Goal: Task Accomplishment & Management: Use online tool/utility

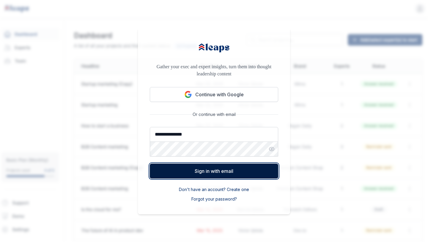
click at [262, 169] on button "Sign in with email" at bounding box center [214, 170] width 129 height 15
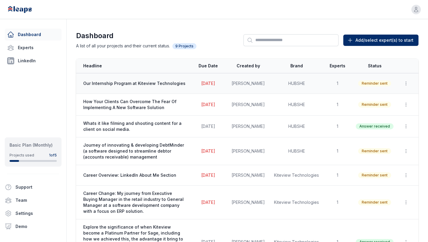
click at [223, 89] on td "[DATE]" at bounding box center [208, 83] width 36 height 21
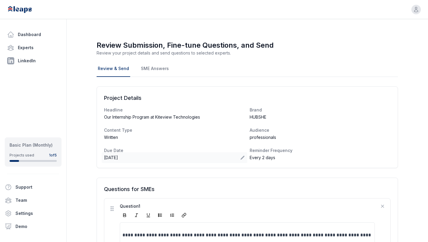
click at [241, 159] on icon at bounding box center [243, 158] width 4 height 4
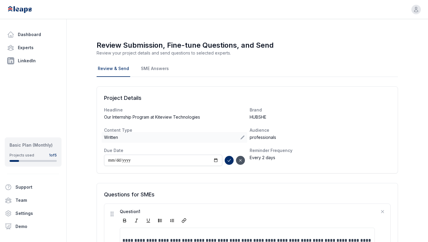
type input "**********"
click at [228, 162] on icon "submit" at bounding box center [229, 160] width 5 height 5
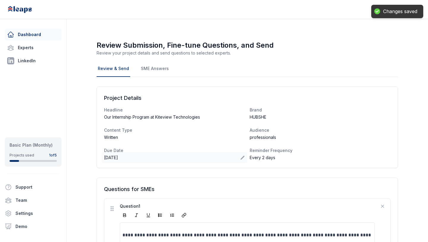
click at [38, 35] on link "Dashboard" at bounding box center [33, 35] width 57 height 12
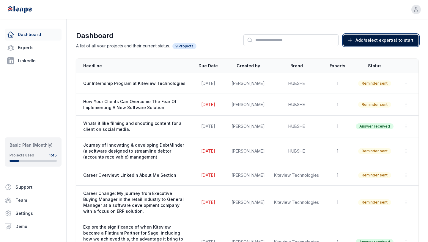
click at [371, 41] on span "Add/select expert(s) to start" at bounding box center [385, 40] width 58 height 6
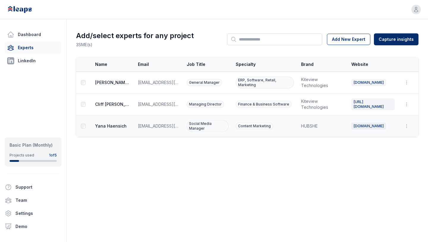
click at [173, 124] on td "[EMAIL_ADDRESS][DOMAIN_NAME]" at bounding box center [158, 126] width 49 height 22
click at [404, 38] on html "Open user menu Dashboard Experts LinkedIn Basic Plan (Monthly) Projects used 1 …" at bounding box center [214, 121] width 428 height 242
click at [405, 53] on div "From Leaps Interview" at bounding box center [397, 53] width 52 height 10
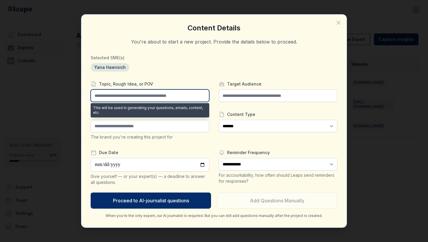
click at [181, 97] on input "text" at bounding box center [150, 95] width 119 height 12
type input "*"
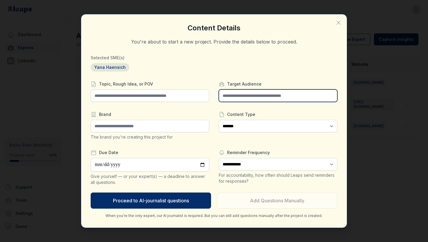
click at [249, 97] on input "text" at bounding box center [278, 95] width 119 height 12
type input "**********"
click at [91, 192] on button "Proceed to AI-journalist questions" at bounding box center [151, 200] width 120 height 16
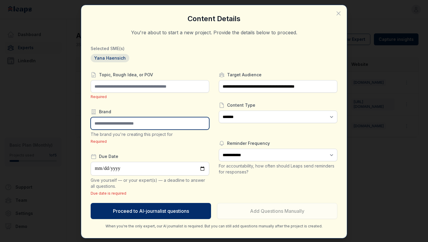
click at [147, 127] on input "text" at bounding box center [150, 123] width 119 height 12
type input "******"
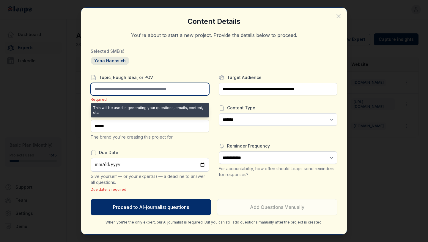
click at [147, 91] on input "text" at bounding box center [150, 89] width 119 height 12
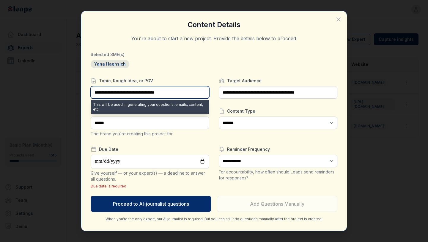
click at [146, 93] on input "**********" at bounding box center [150, 92] width 119 height 12
click at [175, 93] on input "**********" at bounding box center [150, 92] width 119 height 12
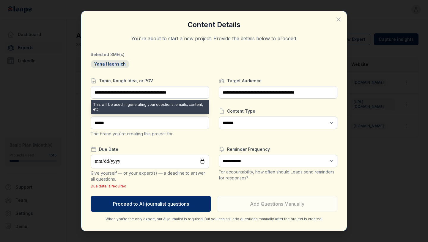
click at [209, 75] on div "**********" at bounding box center [214, 121] width 247 height 201
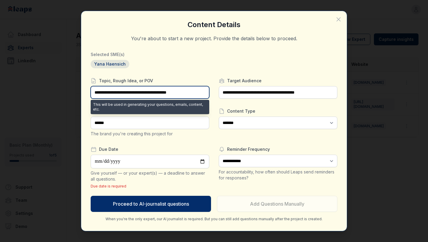
drag, startPoint x: 171, startPoint y: 93, endPoint x: 146, endPoint y: 93, distance: 24.7
click at [146, 93] on input "**********" at bounding box center [150, 92] width 119 height 12
type input "**********"
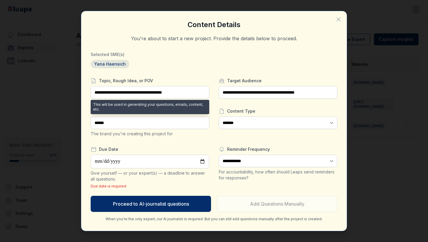
click at [197, 76] on div "**********" at bounding box center [214, 121] width 247 height 201
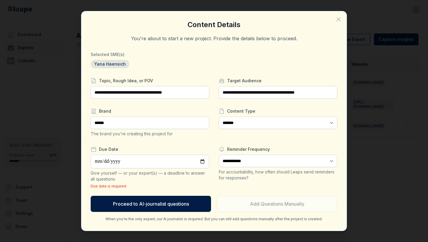
click at [191, 203] on button "Proceed to AI-journalist questions" at bounding box center [151, 203] width 120 height 16
click at [168, 203] on button "Proceed to AI-journalist questions" at bounding box center [151, 203] width 120 height 16
click at [187, 206] on button "Proceed to AI-journalist questions" at bounding box center [151, 203] width 120 height 16
click at [145, 204] on button "Proceed to AI-journalist questions" at bounding box center [151, 203] width 120 height 16
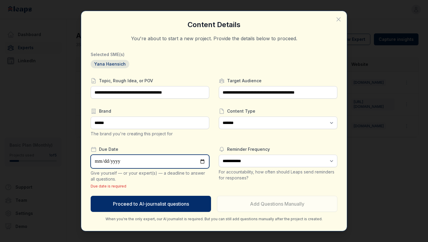
click at [172, 160] on input "date" at bounding box center [150, 161] width 119 height 14
type input "**********"
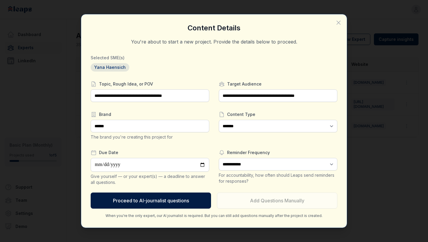
click at [173, 202] on button "Proceed to AI-journalist questions" at bounding box center [151, 200] width 120 height 16
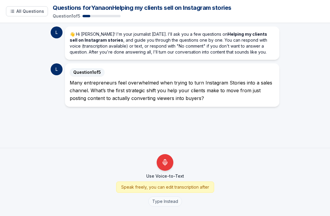
click at [170, 203] on button "Type Instead" at bounding box center [165, 201] width 34 height 10
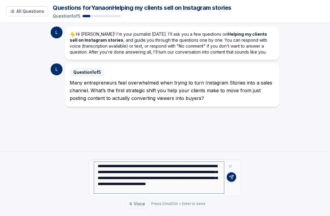
click at [104, 191] on textarea "**********" at bounding box center [159, 178] width 130 height 32
click at [158, 190] on textarea "**********" at bounding box center [159, 178] width 130 height 32
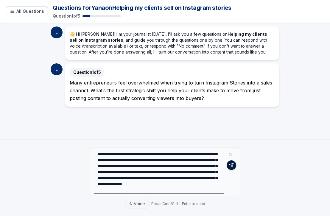
type textarea "**********"
click at [233, 166] on icon at bounding box center [231, 165] width 5 height 5
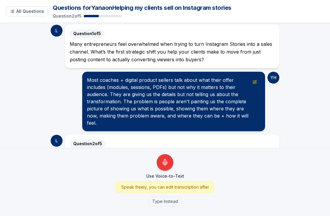
scroll to position [68, 0]
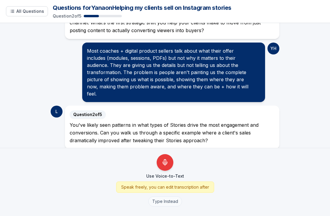
click at [165, 202] on button "Type Instead" at bounding box center [165, 201] width 34 height 10
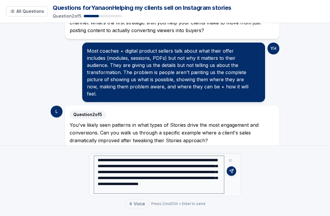
click at [204, 191] on textarea "**********" at bounding box center [159, 175] width 130 height 38
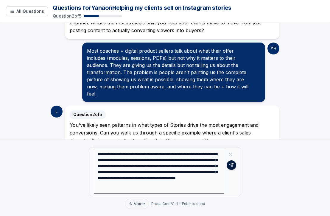
type textarea "**********"
click at [232, 165] on icon at bounding box center [231, 165] width 5 height 5
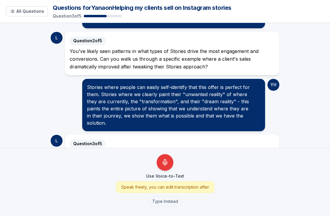
scroll to position [163, 0]
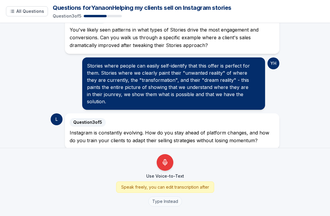
click at [169, 203] on button "Type Instead" at bounding box center [165, 201] width 34 height 10
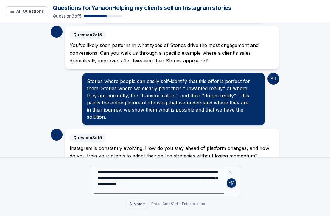
scroll to position [154, 0]
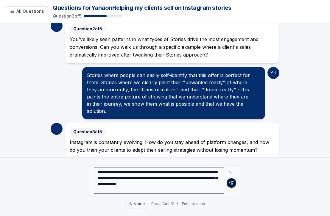
type textarea "**********"
click at [231, 184] on icon at bounding box center [231, 183] width 5 height 5
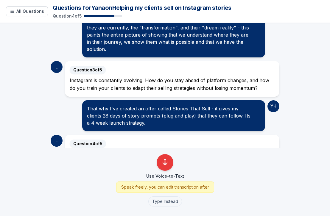
scroll to position [245, 0]
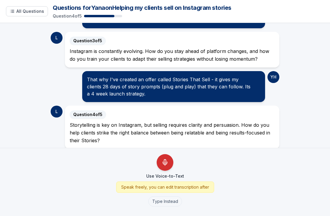
click at [168, 161] on icon "Use Voice-to-Text" at bounding box center [164, 162] width 7 height 7
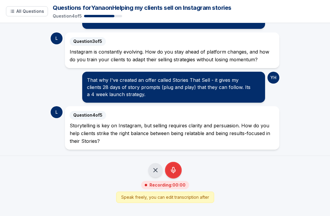
scroll to position [237, 0]
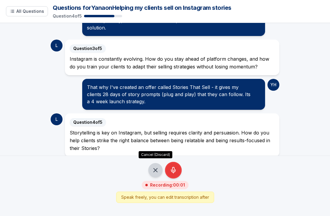
click at [157, 172] on div "Cancel (Discard) Cancel Stop (Save) Stop" at bounding box center [164, 170] width 33 height 17
click at [155, 171] on icon "Cancel Recording - Discard Audio" at bounding box center [155, 170] width 7 height 7
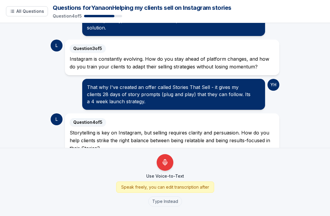
scroll to position [245, 0]
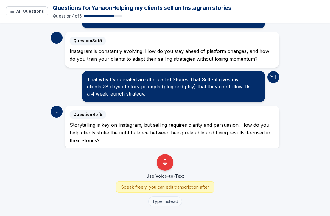
click at [166, 203] on button "Type Instead" at bounding box center [165, 201] width 34 height 10
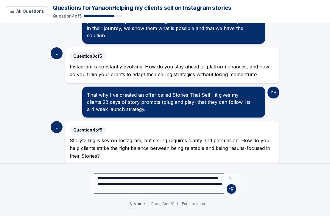
scroll to position [235, 0]
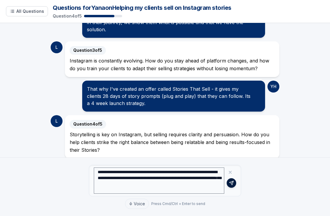
type textarea "**********"
click at [229, 186] on button at bounding box center [231, 183] width 10 height 10
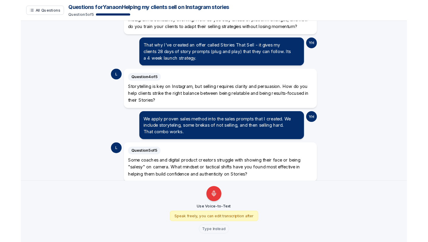
scroll to position [300, 0]
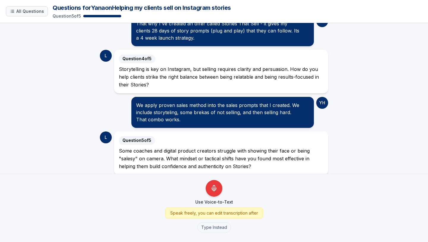
click at [22, 9] on span "All Questions" at bounding box center [30, 11] width 28 height 6
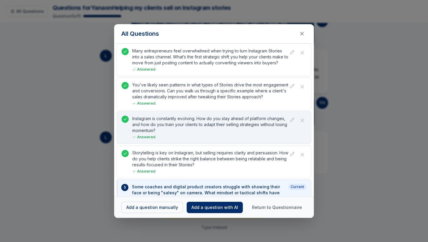
scroll to position [11, 0]
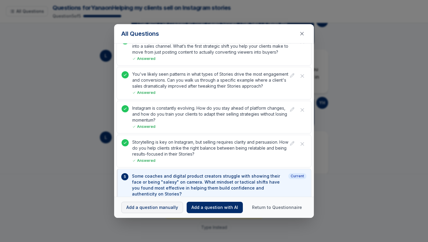
click at [160, 206] on button "Add a question manually" at bounding box center [152, 206] width 62 height 11
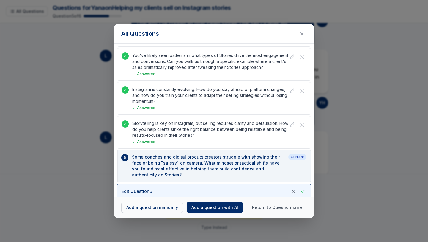
scroll to position [0, 0]
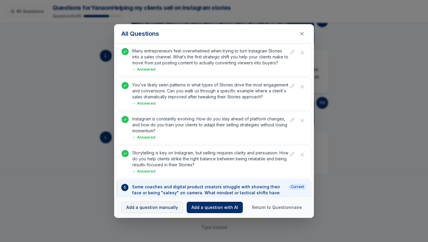
click at [162, 207] on div "Loading... All Questions Questions for [PERSON_NAME] on Helping my clients sell…" at bounding box center [214, 121] width 428 height 242
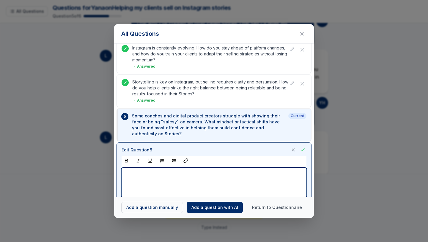
scroll to position [71, 0]
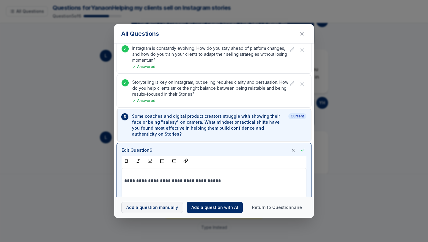
click at [167, 206] on div "Loading... All Questions Questions for [PERSON_NAME] on Helping my clients sell…" at bounding box center [214, 121] width 428 height 242
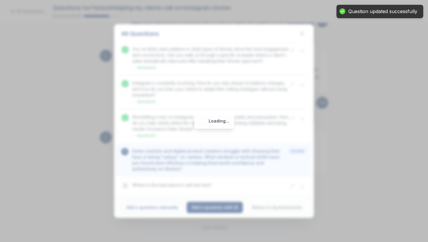
scroll to position [30, 0]
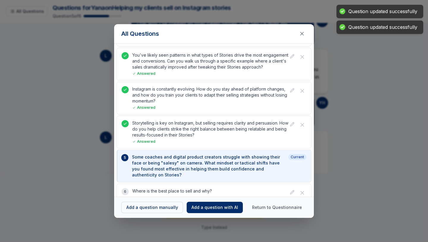
click at [335, 181] on div "All Questions Many entrepreneurs feel overwhelmed when trying to turn Instagram…" at bounding box center [214, 121] width 428 height 242
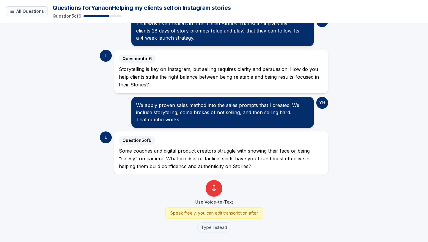
click at [33, 12] on span "All Questions" at bounding box center [30, 11] width 28 height 6
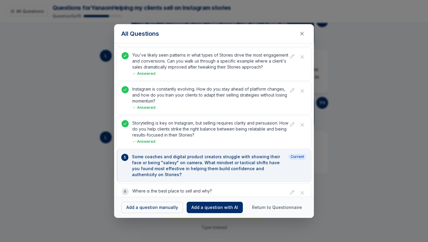
click at [297, 158] on div "Current" at bounding box center [298, 157] width 18 height 6
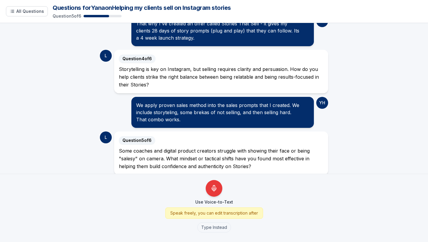
click at [293, 147] on div "Some coaches and digital product creators struggle with showing their face or b…" at bounding box center [221, 158] width 205 height 23
click at [217, 228] on button "Type Instead" at bounding box center [215, 227] width 34 height 10
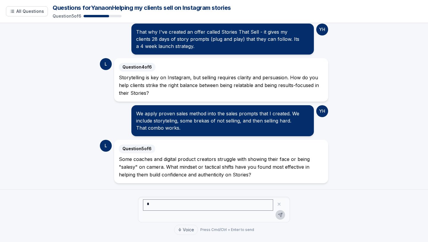
scroll to position [285, 0]
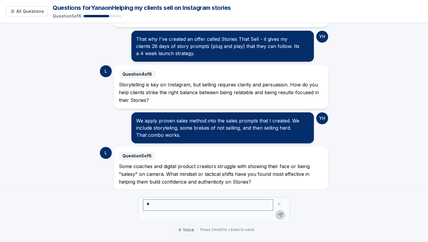
type textarea "*"
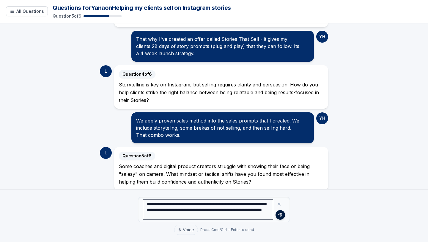
type textarea "**********"
click at [278, 214] on icon at bounding box center [280, 214] width 4 height 4
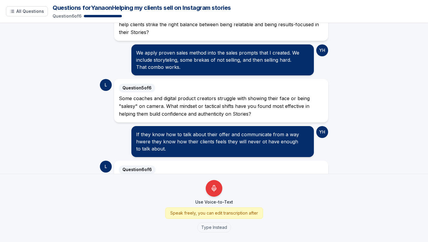
scroll to position [367, 0]
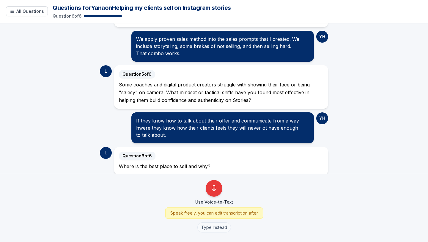
click at [221, 228] on button "Type Instead" at bounding box center [215, 227] width 34 height 10
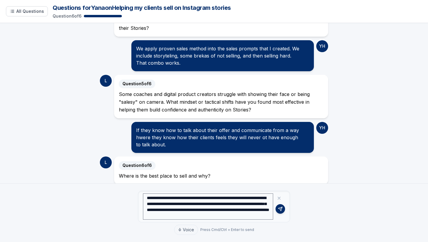
scroll to position [363, 0]
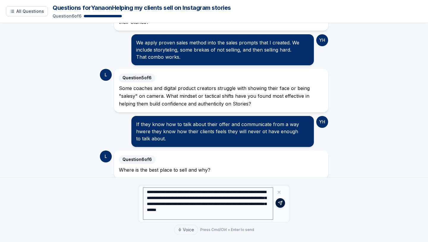
type textarea "**********"
click at [279, 203] on icon at bounding box center [280, 202] width 5 height 5
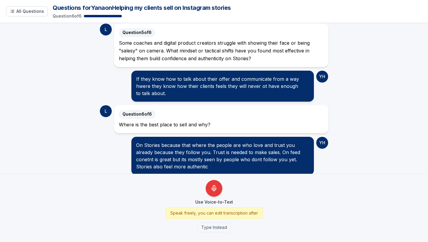
scroll to position [397, 0]
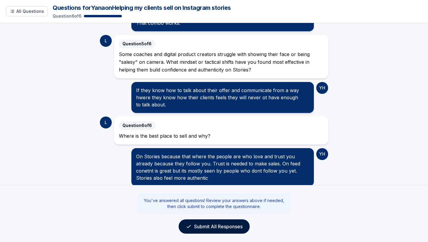
click at [229, 225] on button "Submit All Responses" at bounding box center [214, 226] width 71 height 14
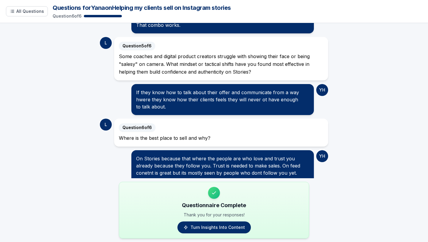
scroll to position [423, 0]
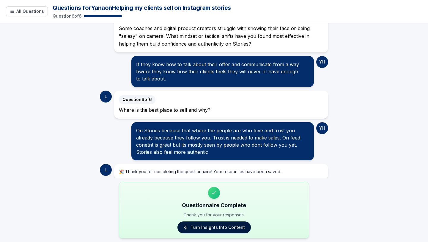
click at [221, 228] on link "Turn Insights Into Content" at bounding box center [214, 227] width 73 height 12
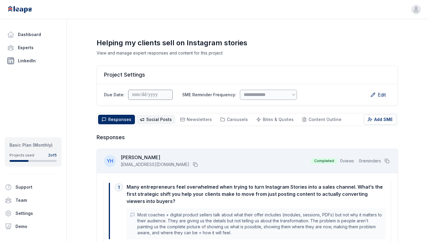
click at [162, 120] on span "Social Posts" at bounding box center [159, 119] width 26 height 5
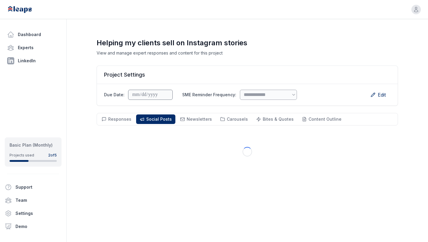
scroll to position [43, 0]
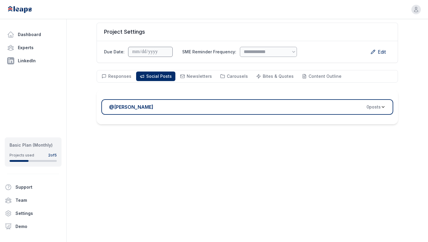
click at [249, 104] on div "@ Yana Haensich 0 post s" at bounding box center [245, 106] width 272 height 7
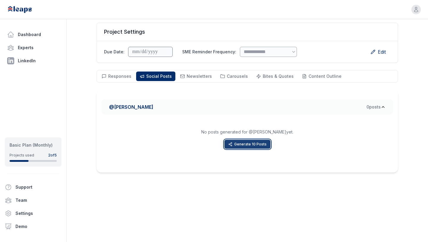
click at [253, 141] on button "Generate 10 Posts" at bounding box center [248, 144] width 46 height 9
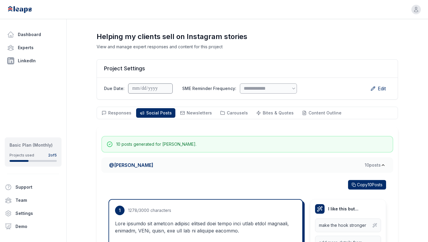
scroll to position [0, 0]
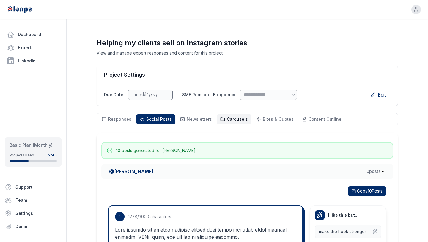
click at [230, 120] on span "Carousels" at bounding box center [237, 118] width 21 height 5
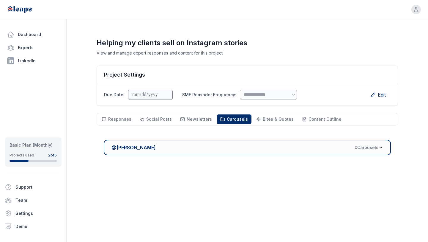
click at [357, 147] on span "0 Carousel s" at bounding box center [367, 147] width 24 height 6
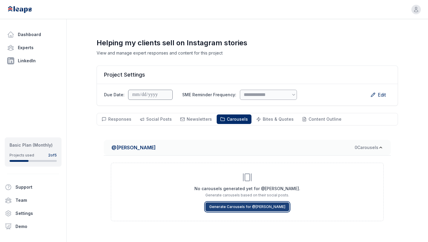
click at [257, 206] on button "Generate Carousels for @ Yana Haensich" at bounding box center [248, 206] width 84 height 9
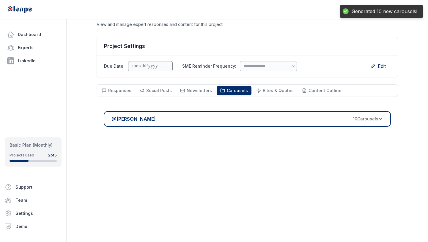
scroll to position [43, 0]
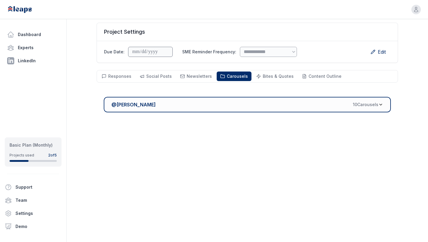
click at [302, 103] on div "@ Yana Haensich 10 Carousel s" at bounding box center [245, 104] width 267 height 7
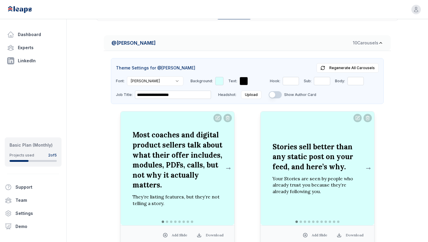
scroll to position [134, 0]
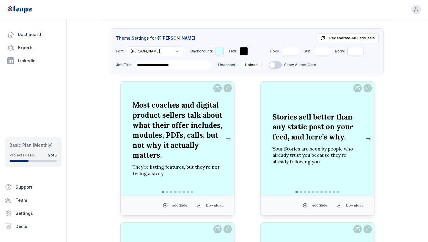
click at [368, 139] on button at bounding box center [368, 138] width 7 height 12
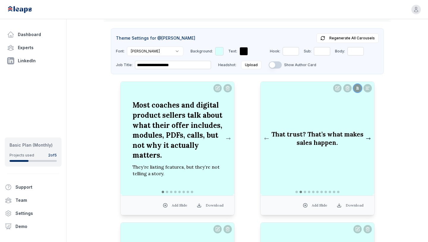
click at [368, 139] on button at bounding box center [368, 138] width 7 height 12
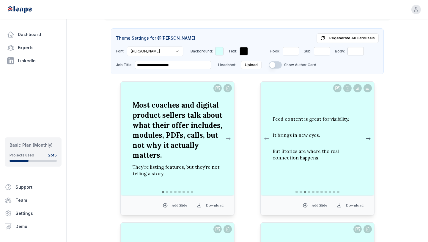
click at [368, 139] on button at bounding box center [368, 138] width 7 height 12
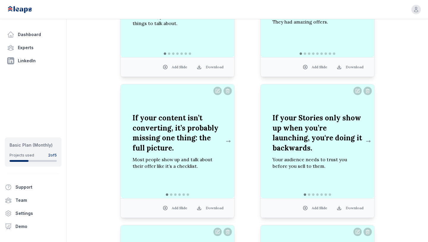
scroll to position [423, 0]
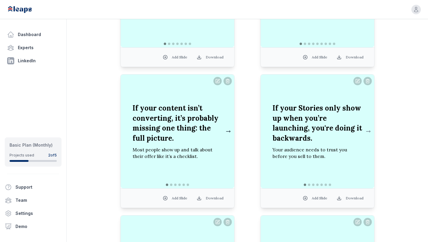
click at [229, 132] on button at bounding box center [228, 131] width 7 height 12
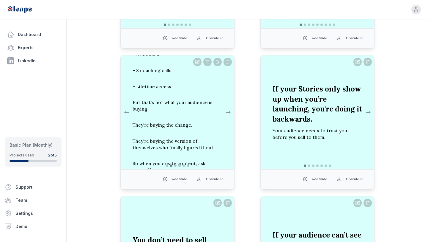
scroll to position [440, 0]
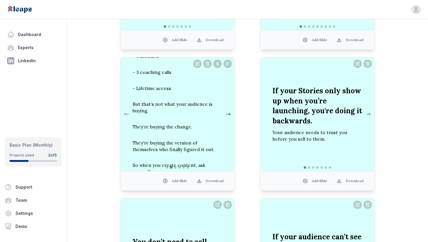
click at [232, 114] on button at bounding box center [228, 114] width 7 height 12
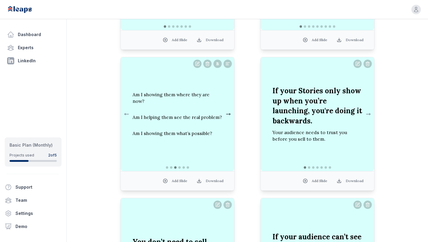
click at [232, 114] on button at bounding box center [228, 114] width 7 height 12
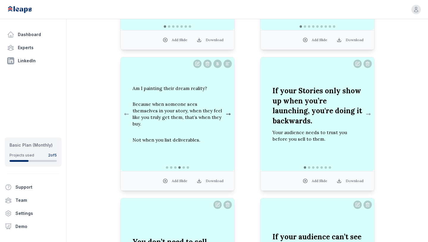
click at [232, 114] on button at bounding box center [228, 114] width 7 height 12
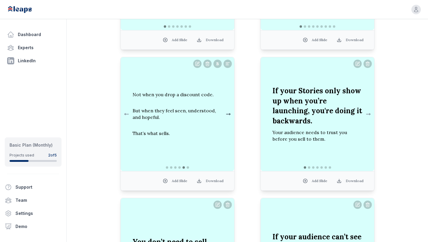
click at [232, 114] on button at bounding box center [228, 114] width 7 height 12
click at [232, 112] on div "You’re not just offering a program. You’re offering a new version of their life…" at bounding box center [178, 114] width 114 height 114
click at [229, 114] on button at bounding box center [228, 114] width 7 height 12
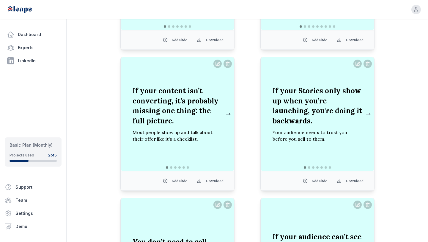
click at [230, 113] on button at bounding box center [228, 114] width 7 height 12
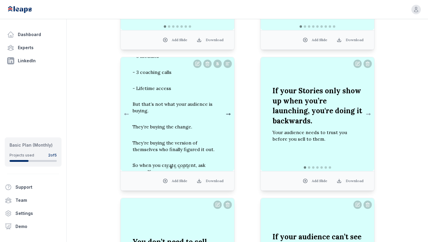
click at [230, 113] on button at bounding box center [228, 114] width 7 height 12
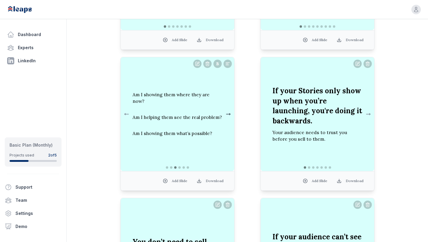
click at [230, 113] on button at bounding box center [228, 114] width 7 height 12
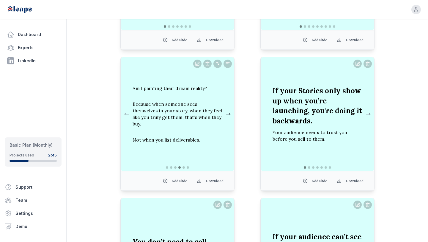
click at [230, 113] on button at bounding box center [228, 114] width 7 height 12
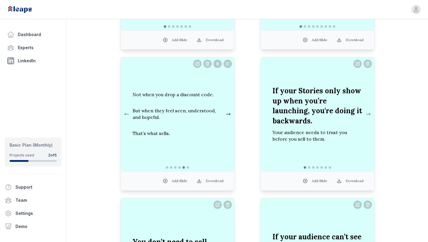
click at [230, 113] on button at bounding box center [228, 114] width 7 height 12
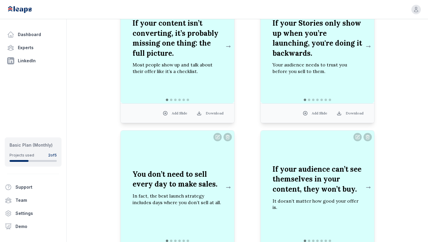
scroll to position [535, 0]
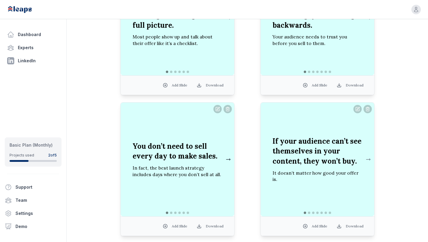
click at [230, 158] on button at bounding box center [228, 159] width 7 height 12
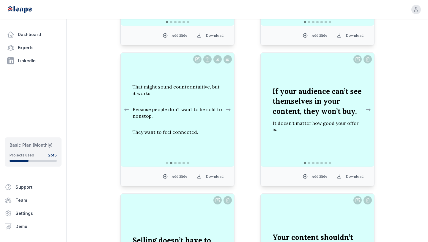
scroll to position [585, 0]
click at [369, 110] on button at bounding box center [368, 109] width 7 height 12
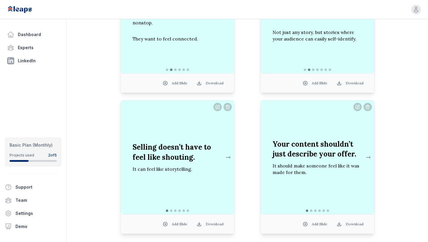
scroll to position [704, 0]
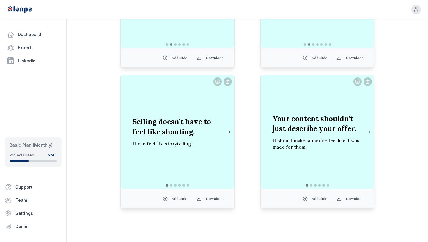
click at [228, 132] on button at bounding box center [228, 132] width 7 height 12
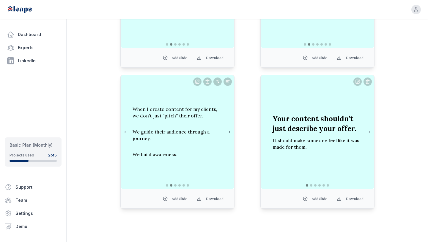
click at [228, 132] on button at bounding box center [228, 132] width 7 height 12
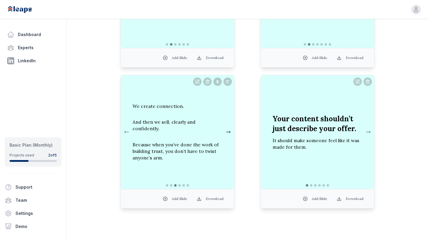
click at [228, 132] on button at bounding box center [228, 132] width 7 height 12
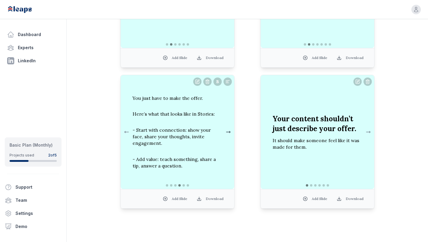
click at [228, 132] on button at bounding box center [228, 132] width 7 height 12
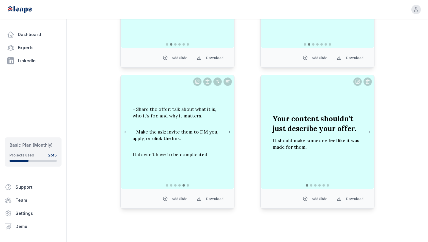
click at [228, 132] on button at bounding box center [228, 132] width 7 height 12
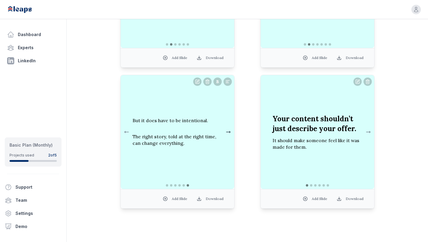
click at [228, 132] on button at bounding box center [228, 132] width 7 height 12
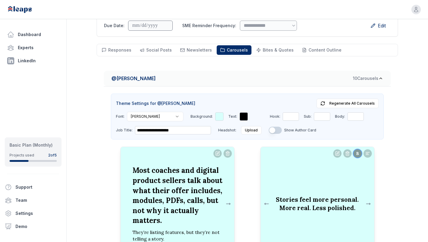
scroll to position [0, 0]
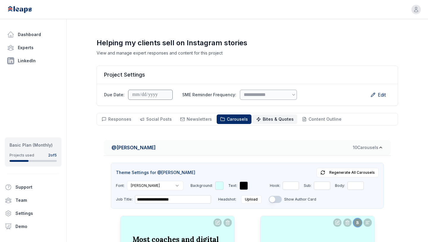
click at [264, 122] on span "Bites & Quotes Bites & Quotes" at bounding box center [278, 119] width 31 height 6
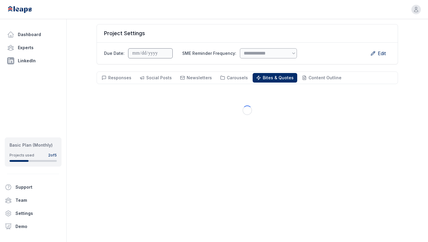
scroll to position [43, 0]
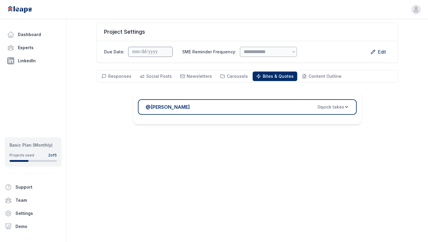
click at [294, 107] on div "@ Yana Haensich 0 quick take s" at bounding box center [245, 106] width 199 height 7
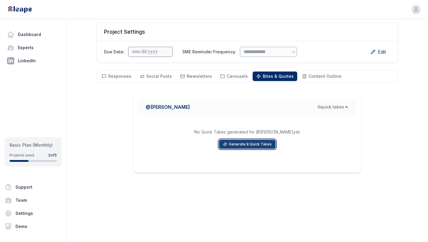
click at [256, 142] on button "Generate 8 Quick Takes" at bounding box center [247, 144] width 57 height 9
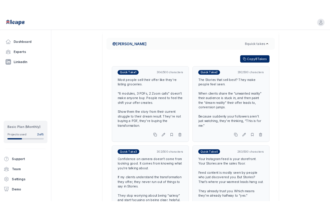
scroll to position [82, 0]
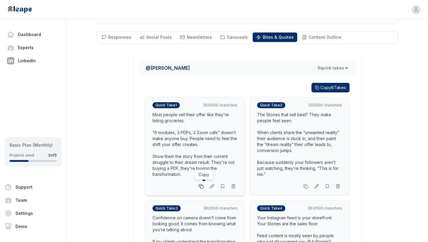
click at [201, 187] on icon at bounding box center [201, 186] width 5 height 5
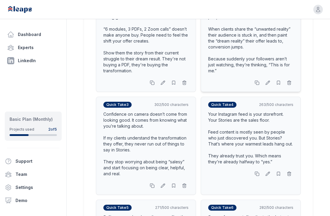
scroll to position [231, 0]
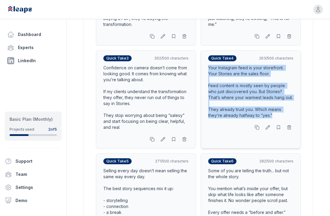
drag, startPoint x: 209, startPoint y: 68, endPoint x: 287, endPoint y: 115, distance: 91.3
click at [288, 114] on div "Your Instagram feed is your storefront. Your Stories are the sales floor. Feed …" at bounding box center [250, 92] width 85 height 54
copy div "Your Instagram feed is your storefront. Your Stories are the sales floor. Feed …"
